Goal: Find specific page/section: Find specific page/section

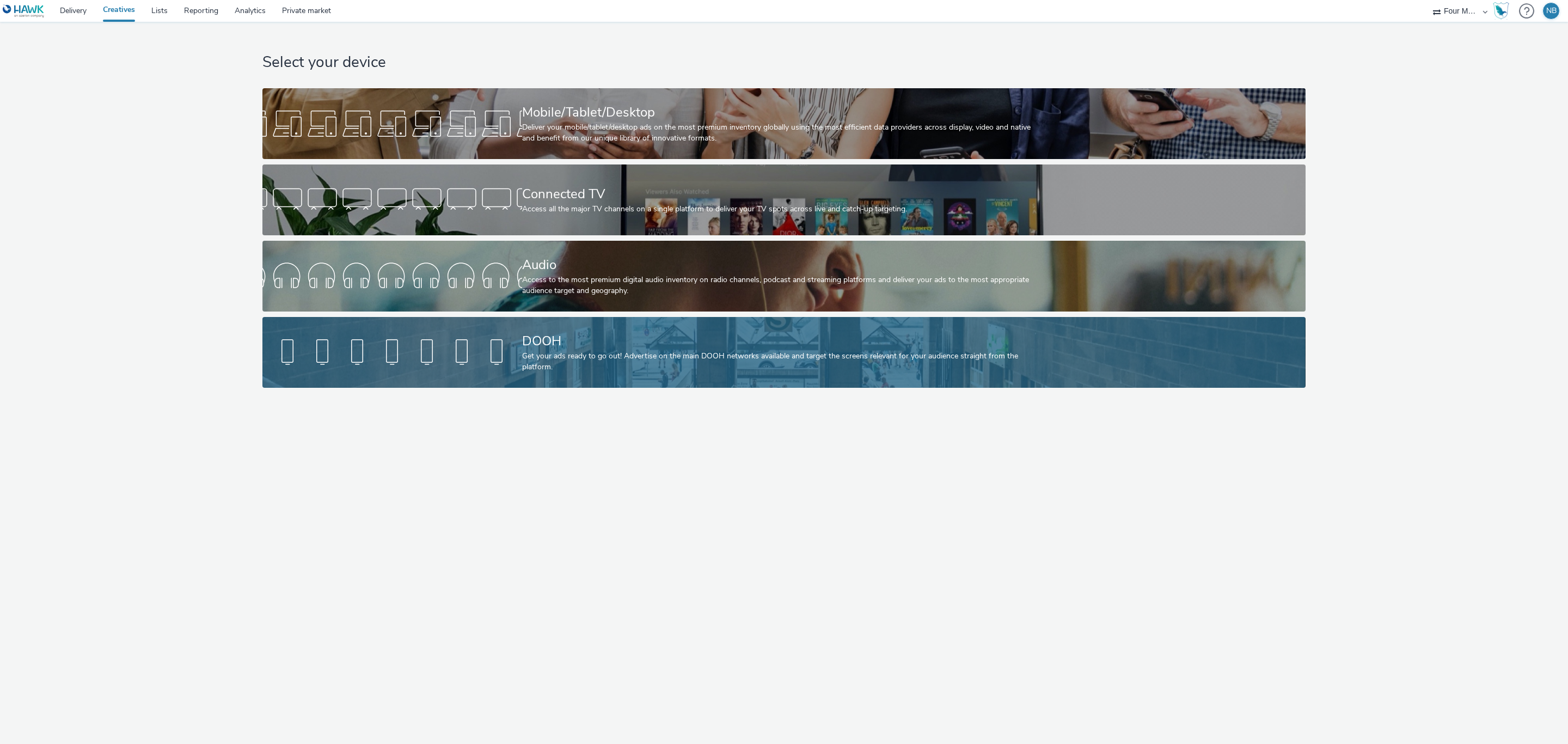
click at [513, 374] on link "DOOH Get your ads ready to go out! Advertise on the main DOOH networks availabl…" at bounding box center [783, 353] width 1043 height 71
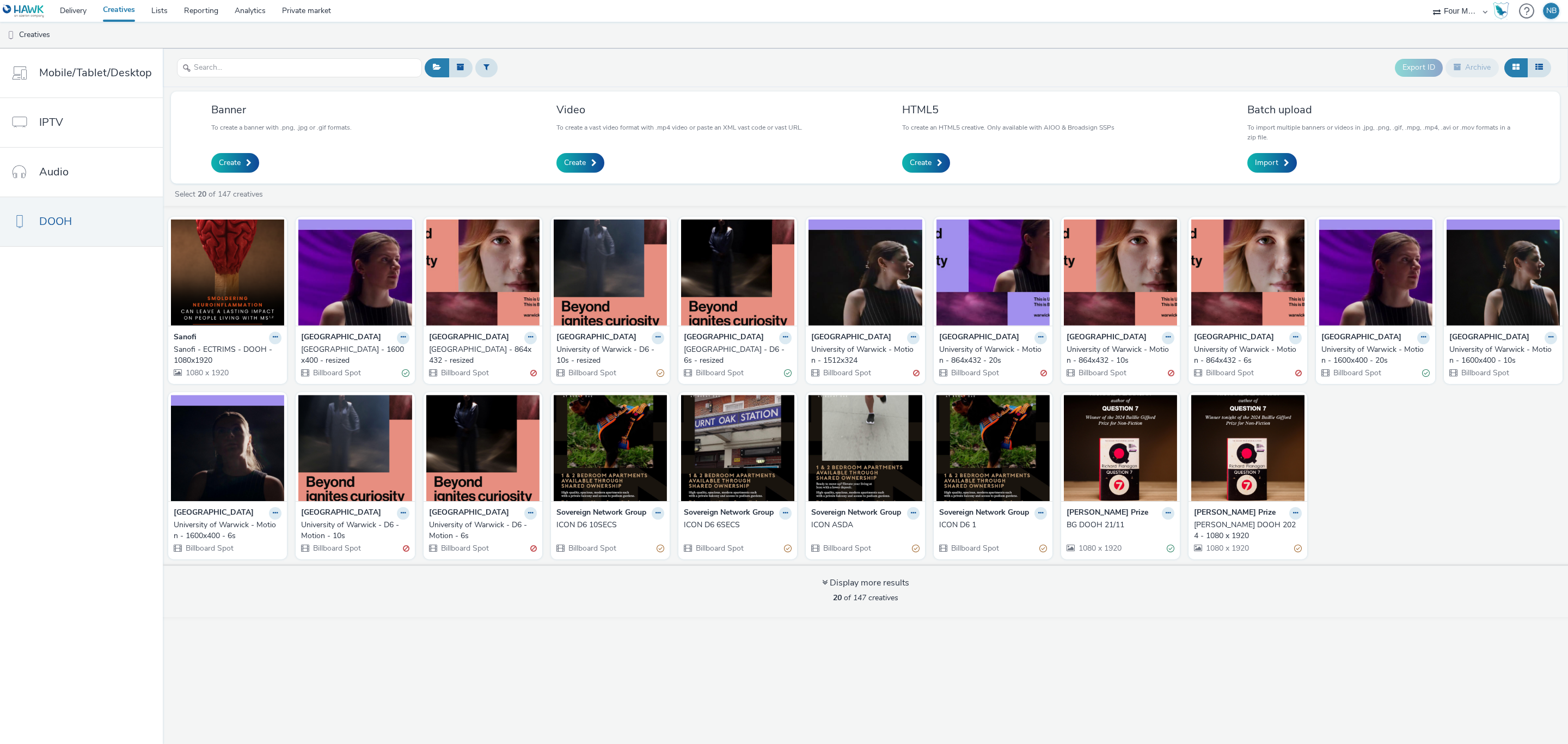
click at [146, 357] on nav "Mobile/Tablet/Desktop IPTV Audio DOOH" at bounding box center [81, 396] width 163 height 695
click at [200, 347] on div "Sanofi - ECTRIMS - DOOH - 1080x1920" at bounding box center [225, 355] width 103 height 23
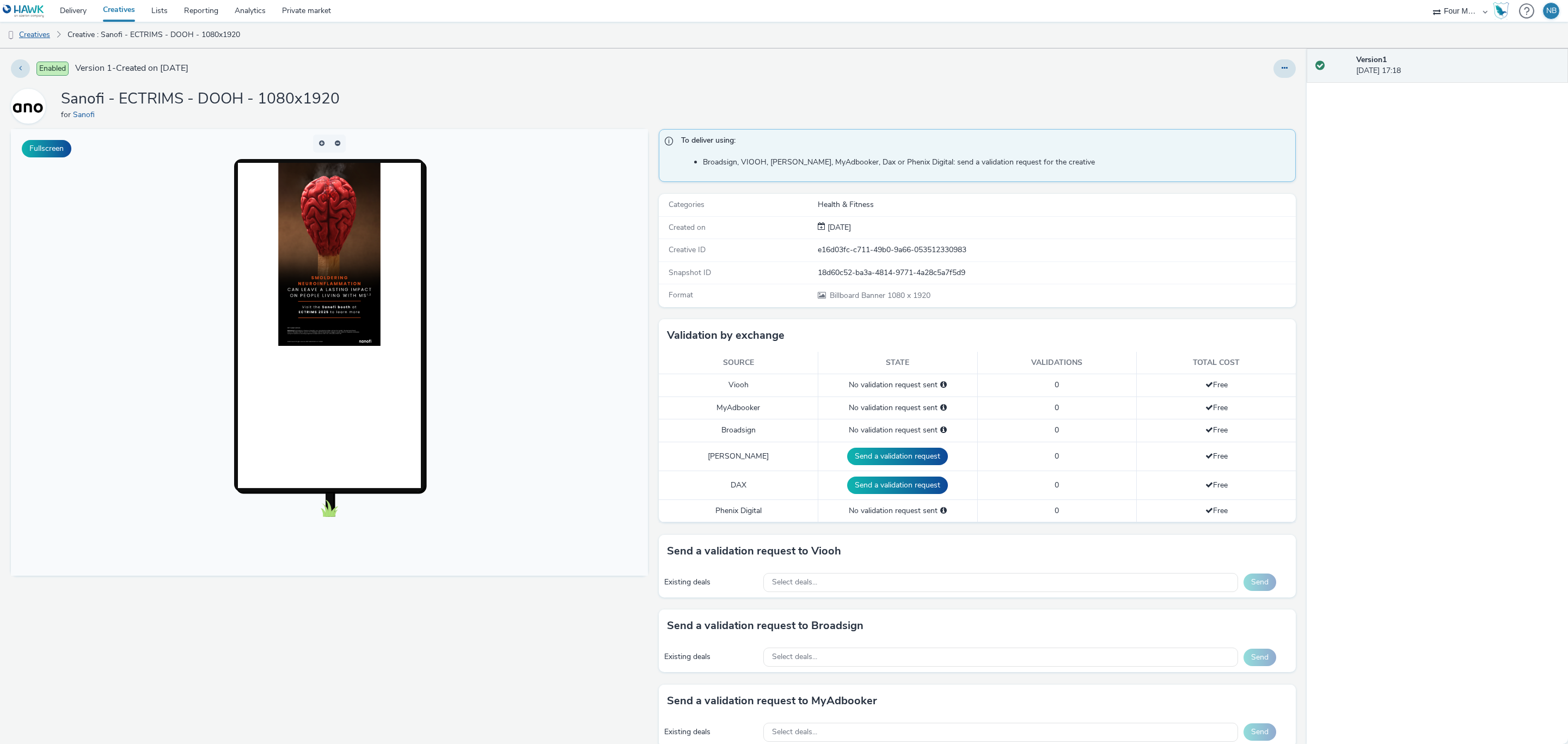
click at [23, 37] on link "Creatives" at bounding box center [27, 35] width 55 height 26
